Goal: Transaction & Acquisition: Purchase product/service

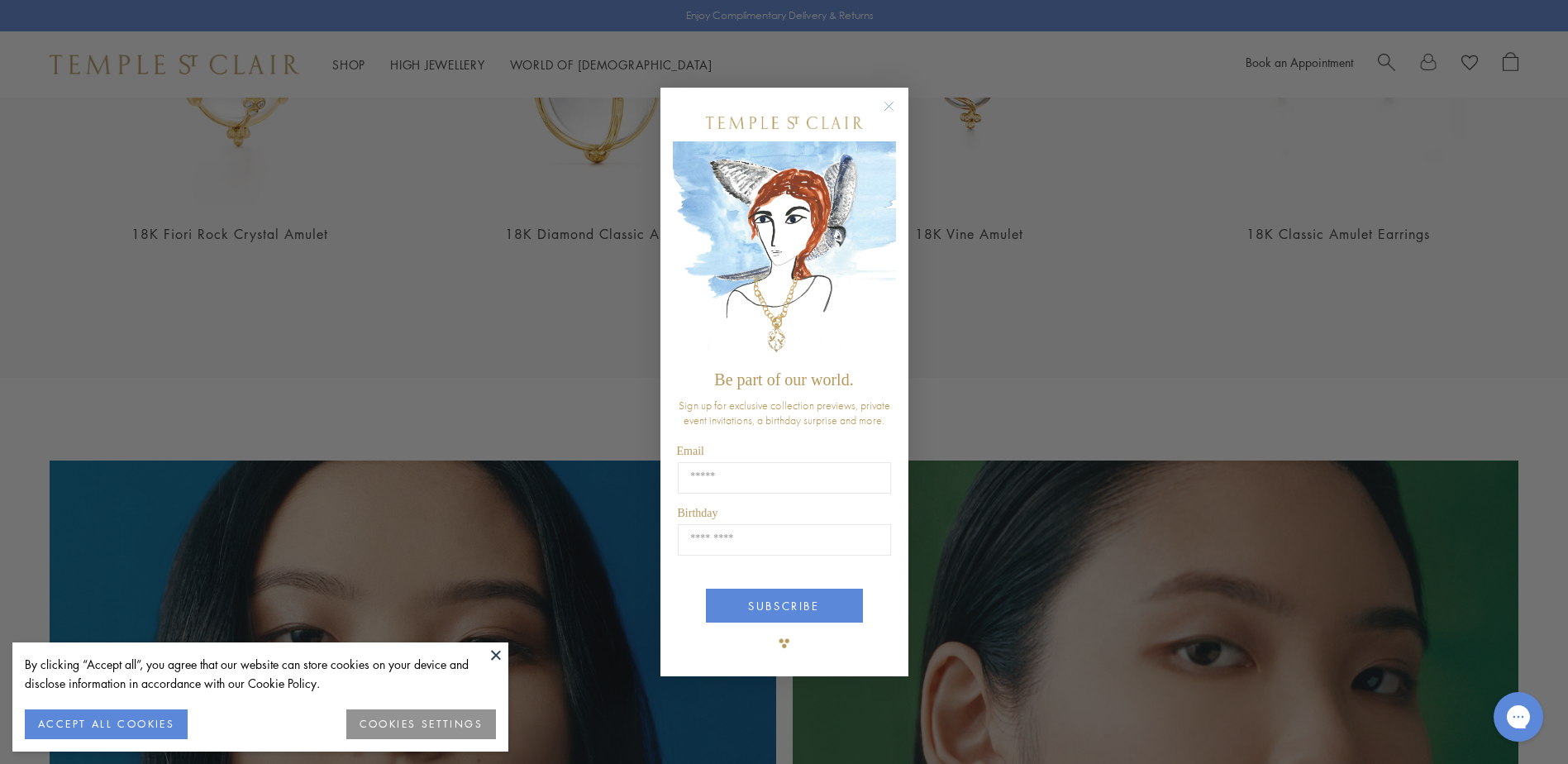
scroll to position [1157, 0]
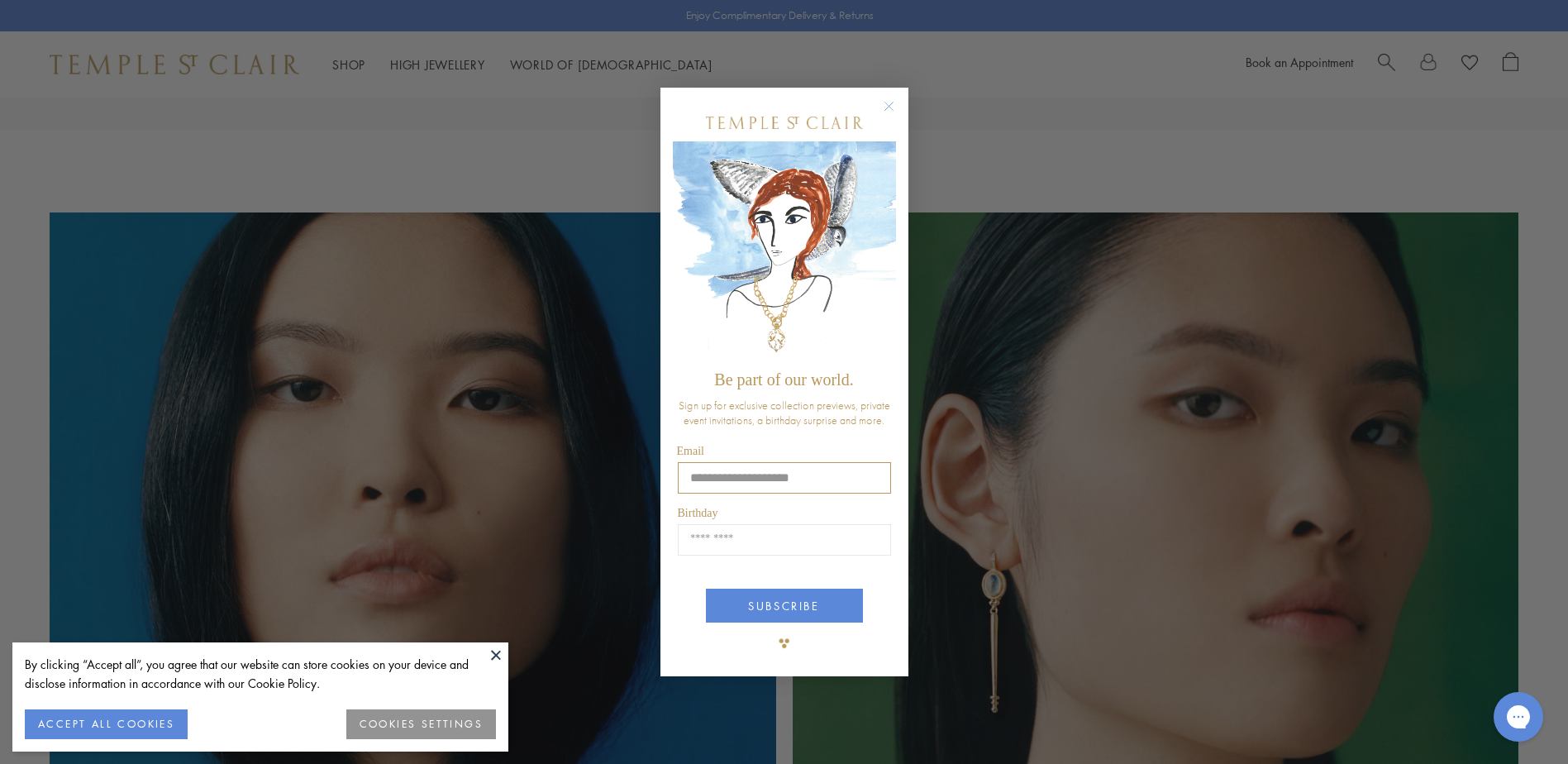
type input "**********"
type input "*****"
click at [791, 614] on button "SUBSCRIBE" at bounding box center [784, 605] width 157 height 34
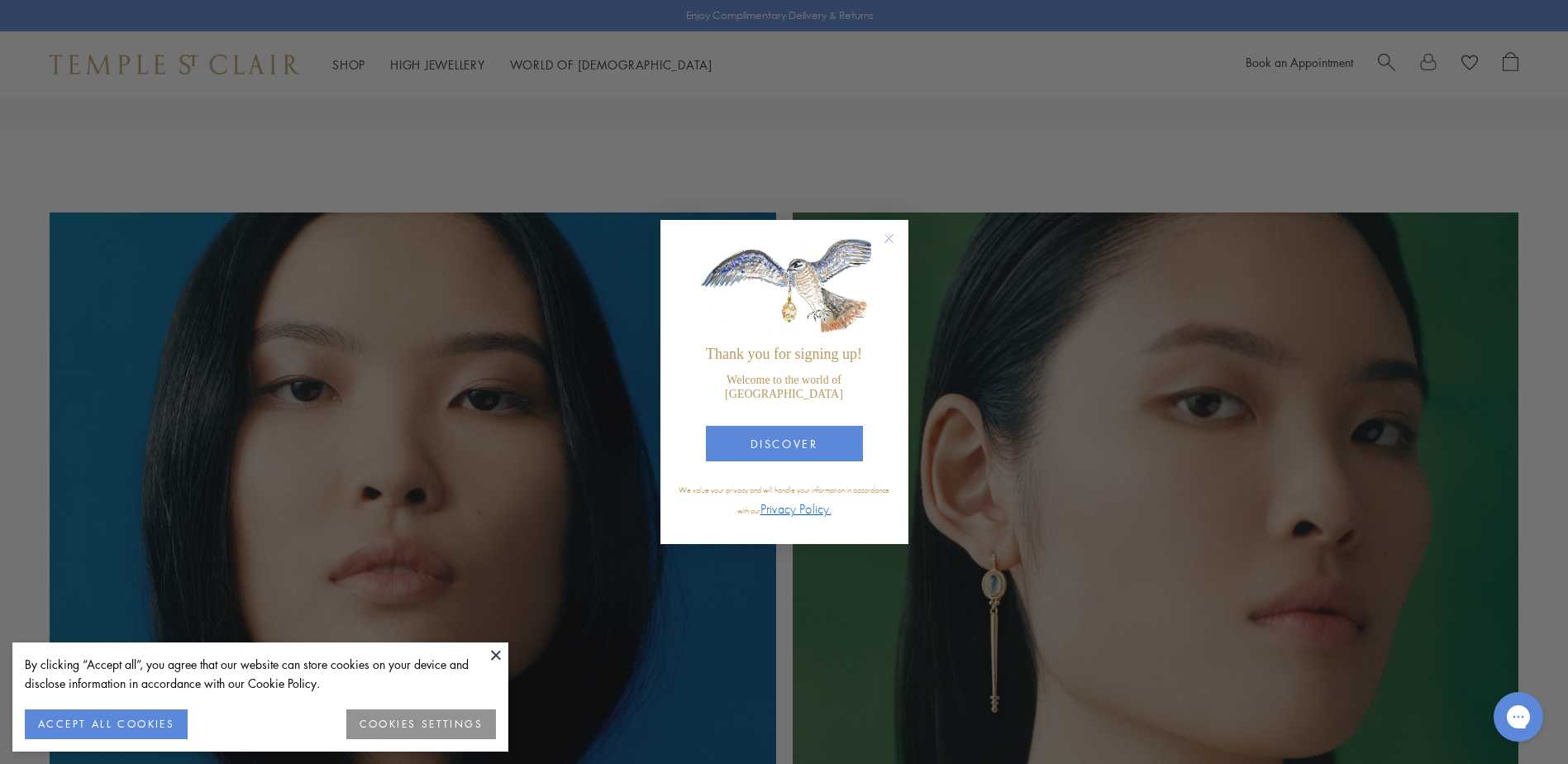
click at [892, 242] on icon "Close dialog" at bounding box center [889, 238] width 8 height 8
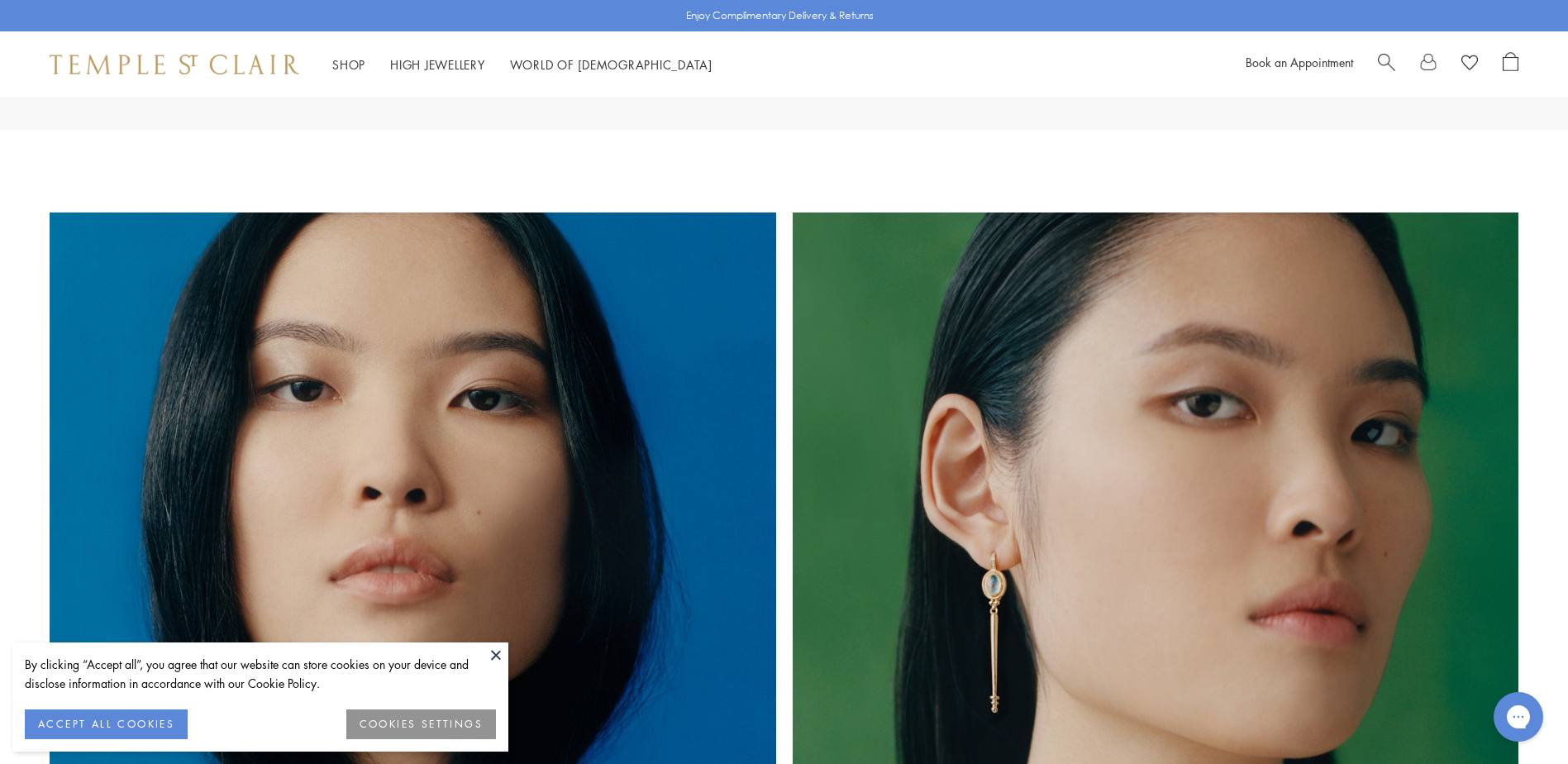
scroll to position [1571, 0]
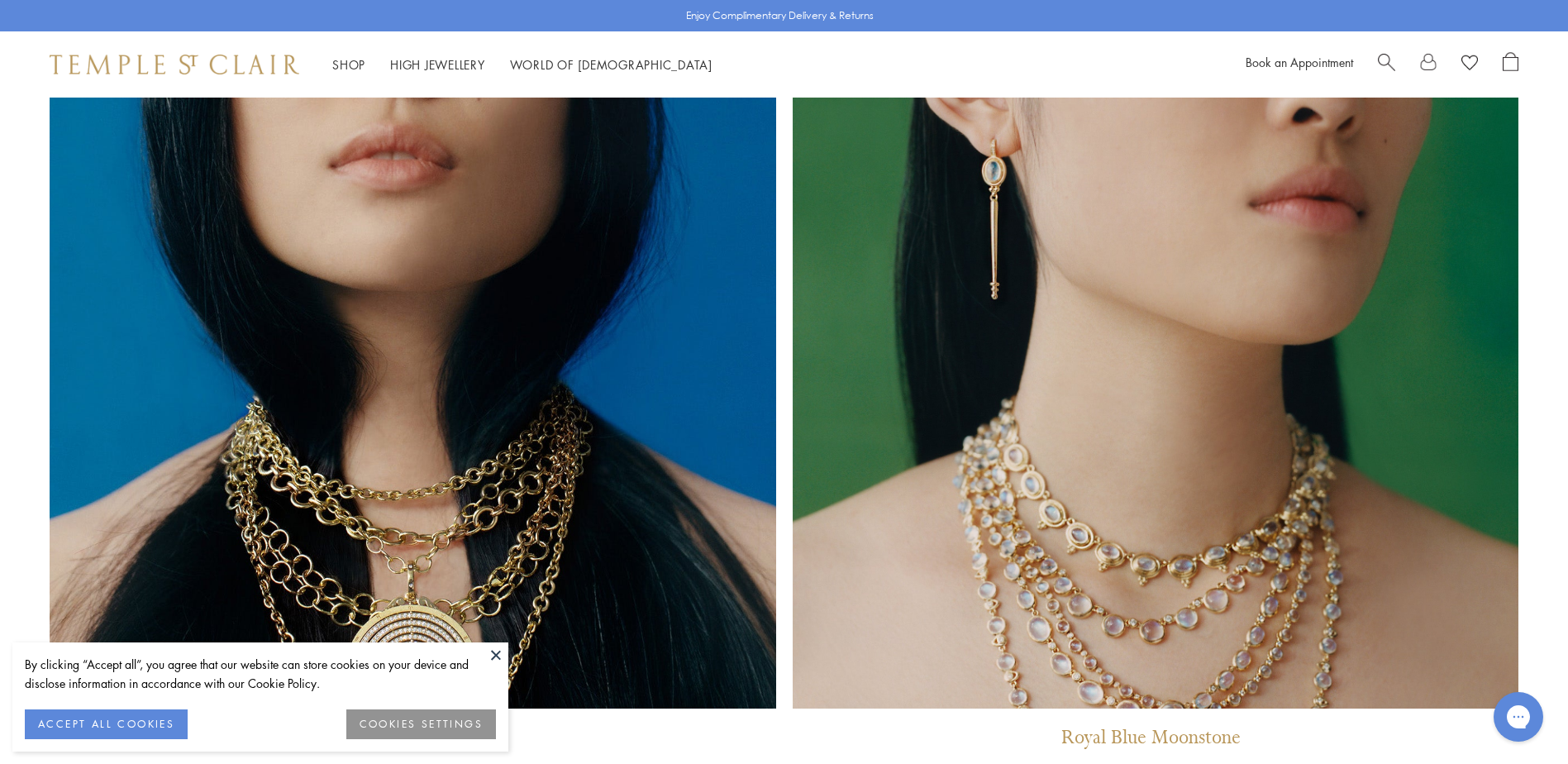
drag, startPoint x: 111, startPoint y: 729, endPoint x: 150, endPoint y: 722, distance: 39.6
click at [125, 727] on button "ACCEPT ALL COOKIES" at bounding box center [106, 725] width 163 height 30
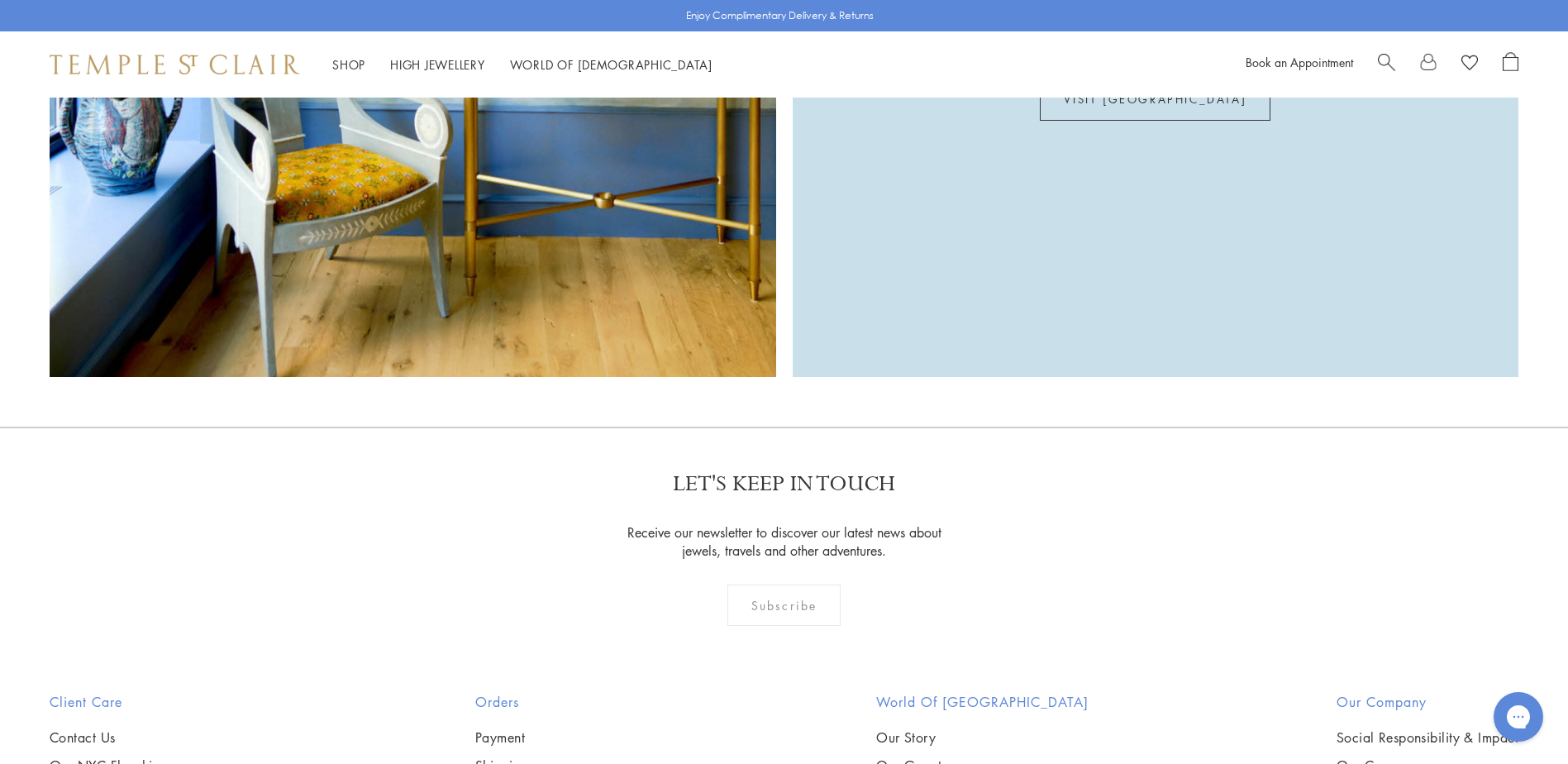
scroll to position [3981, 0]
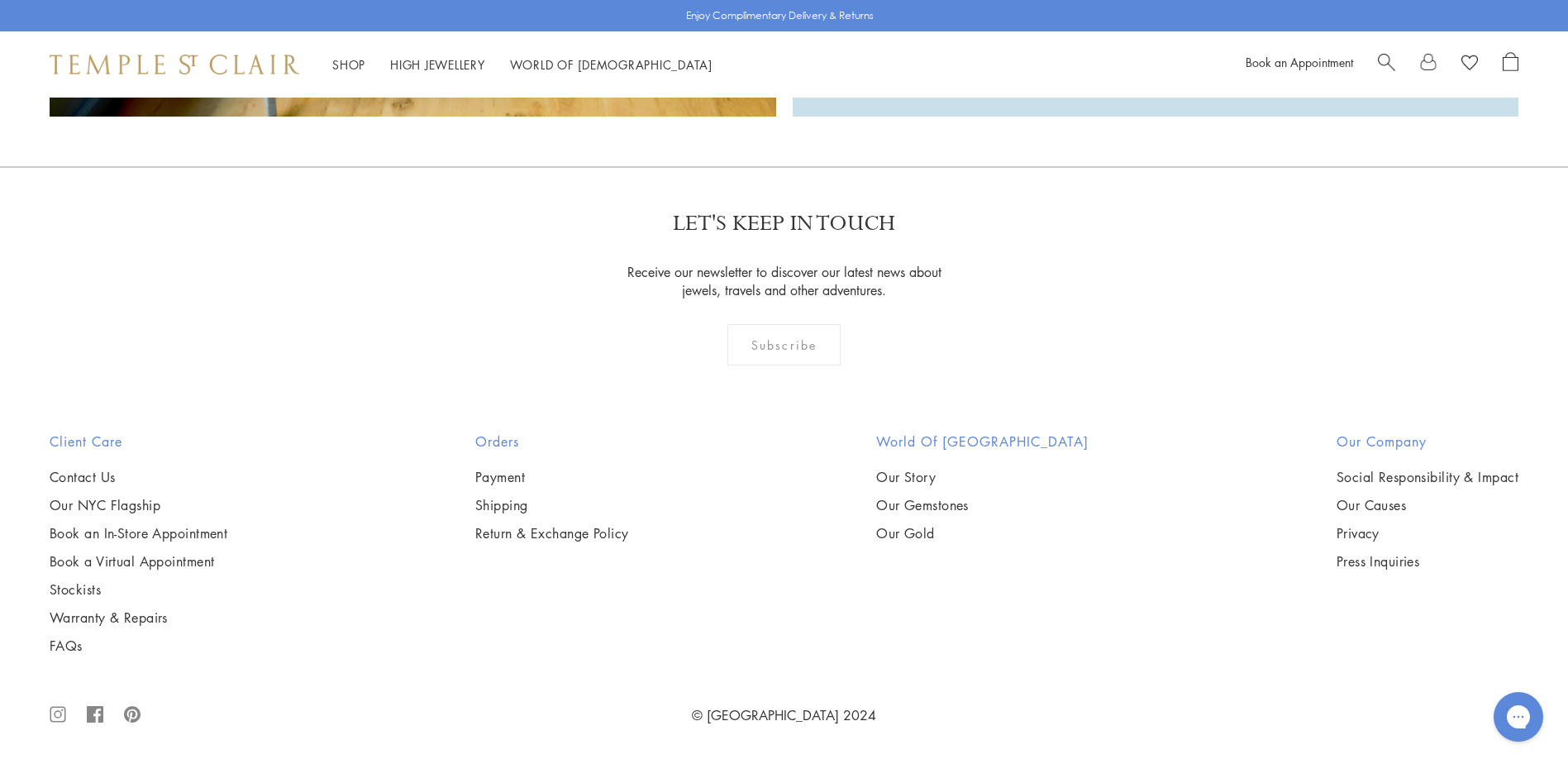
click at [100, 493] on ul "Contact Us Our NYC Flagship Book an In-Store Appointment Book a Virtual Appoint…" at bounding box center [138, 562] width 178 height 187
click at [101, 496] on link "Our NYC Flagship" at bounding box center [138, 505] width 178 height 18
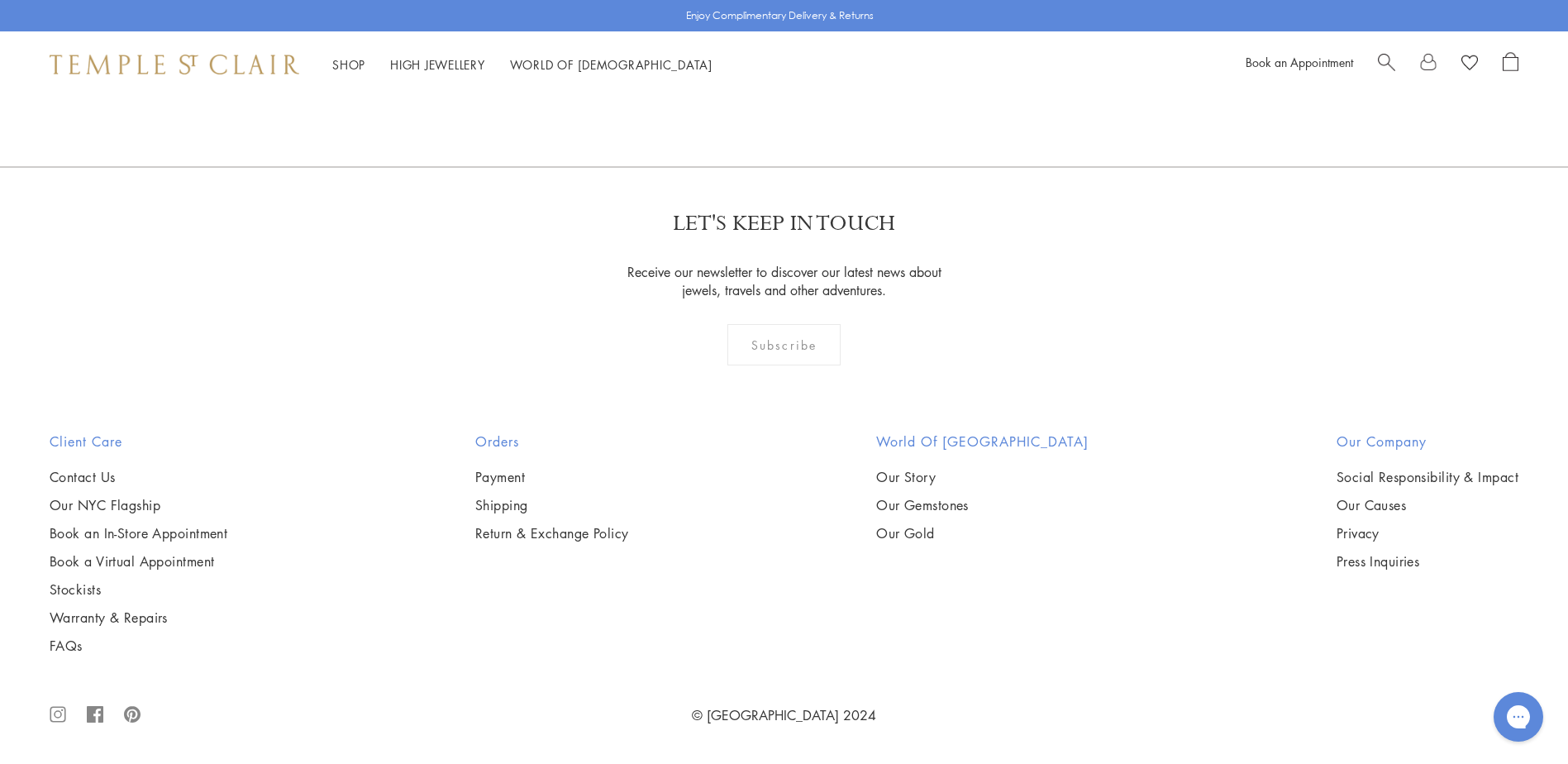
scroll to position [1237, 0]
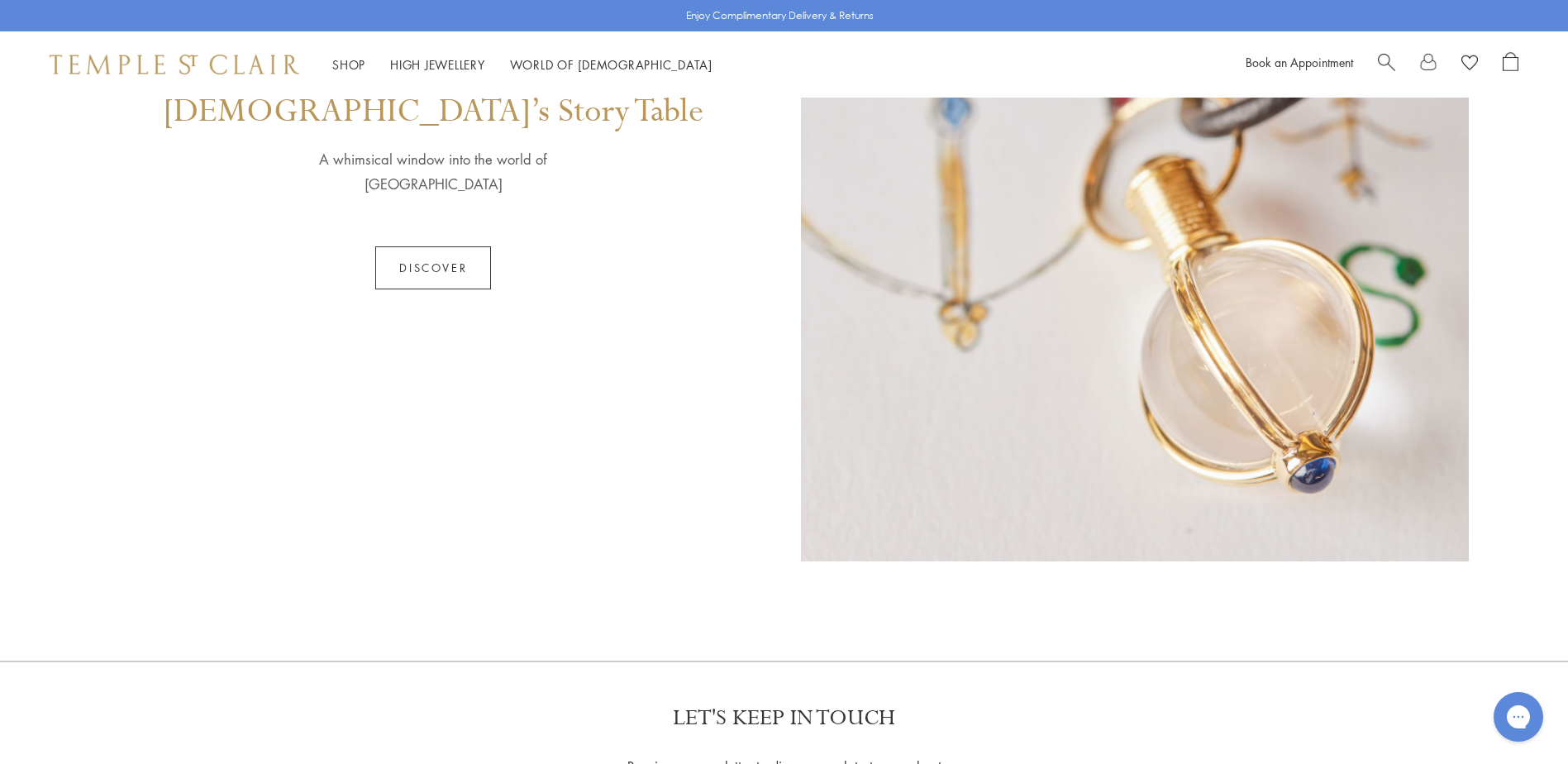
click at [426, 271] on link "Discover" at bounding box center [433, 267] width 116 height 43
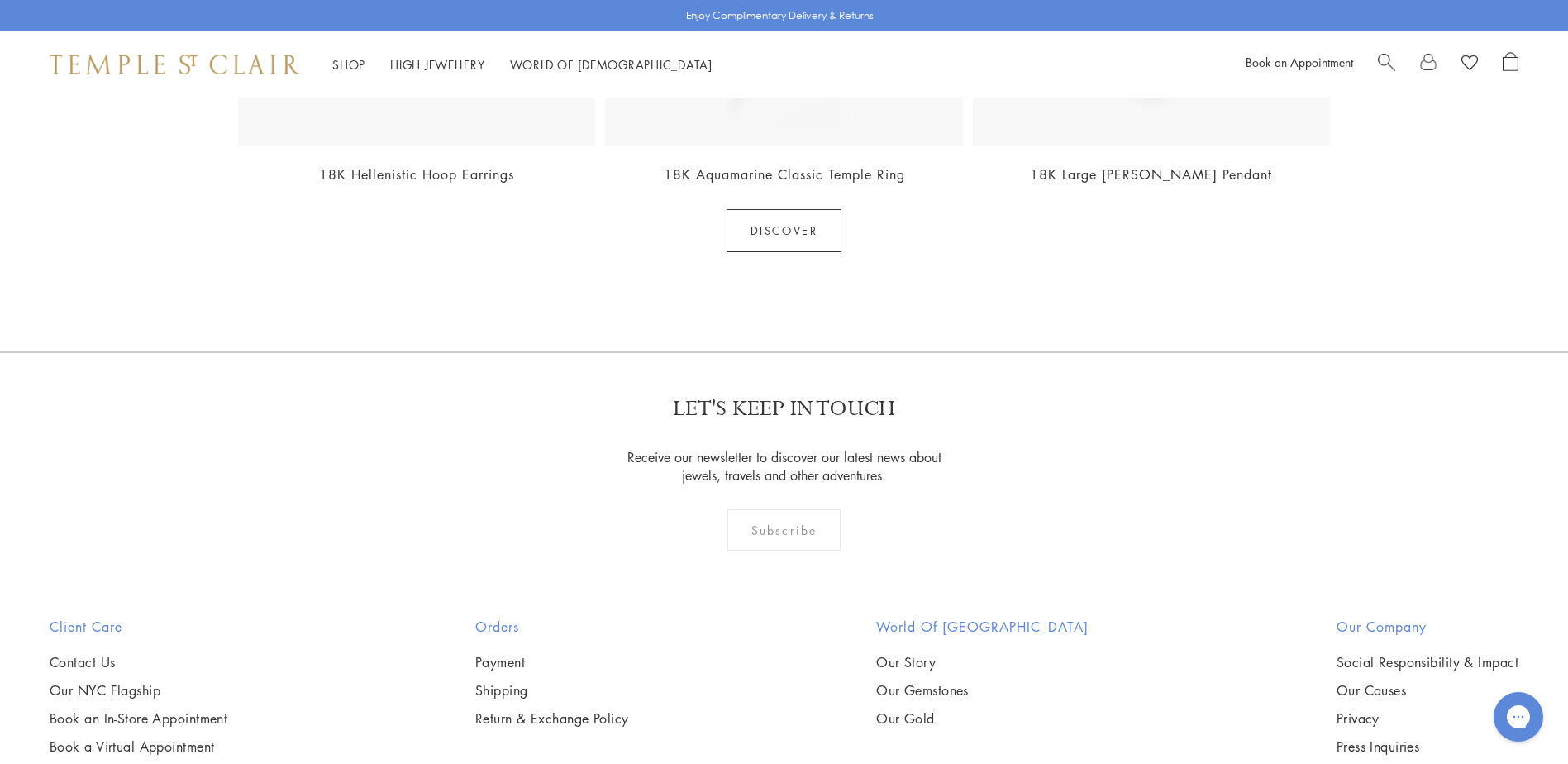
scroll to position [1819, 0]
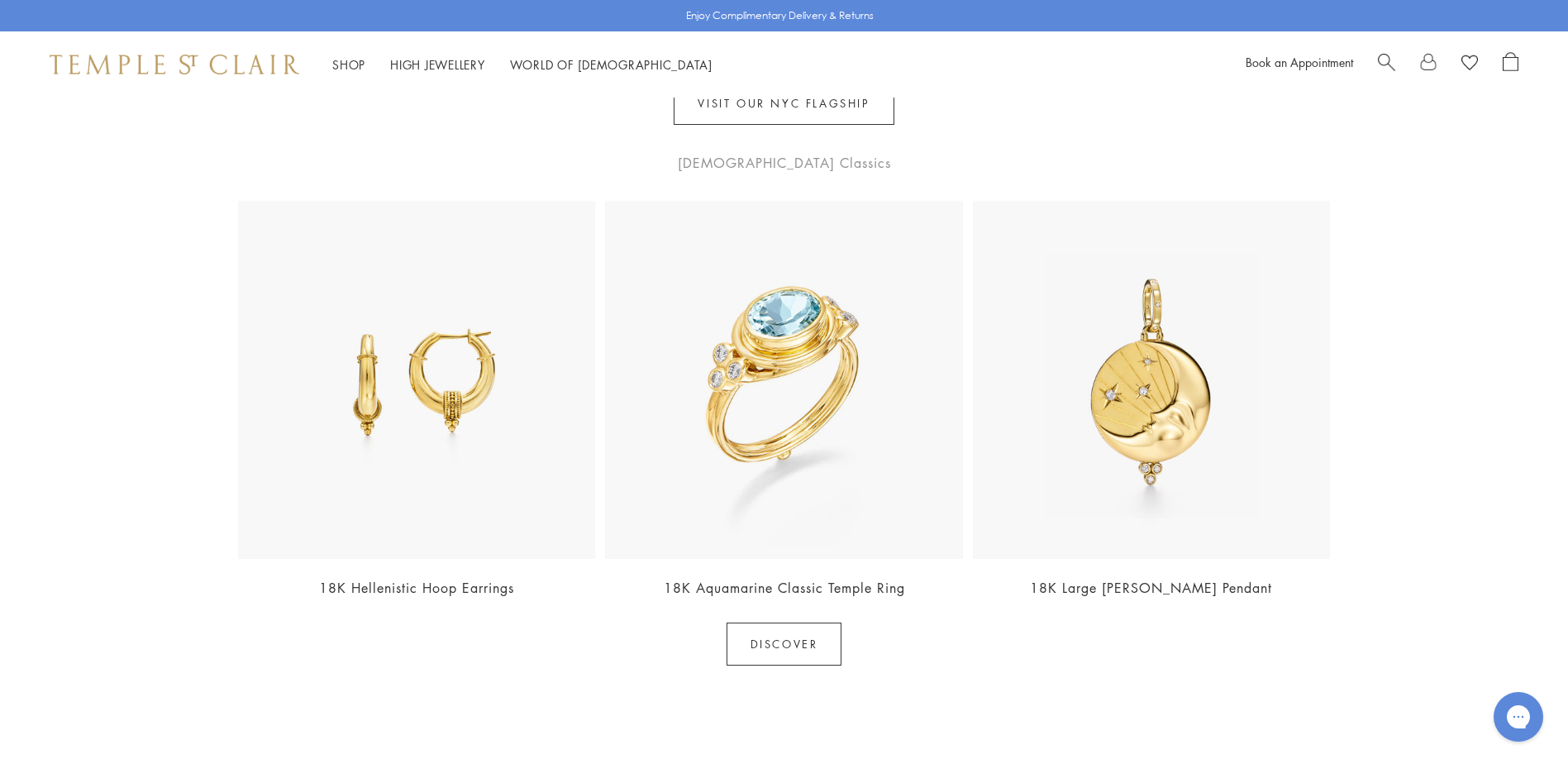
click at [1141, 411] on img at bounding box center [1152, 380] width 357 height 357
